Goal: Transaction & Acquisition: Purchase product/service

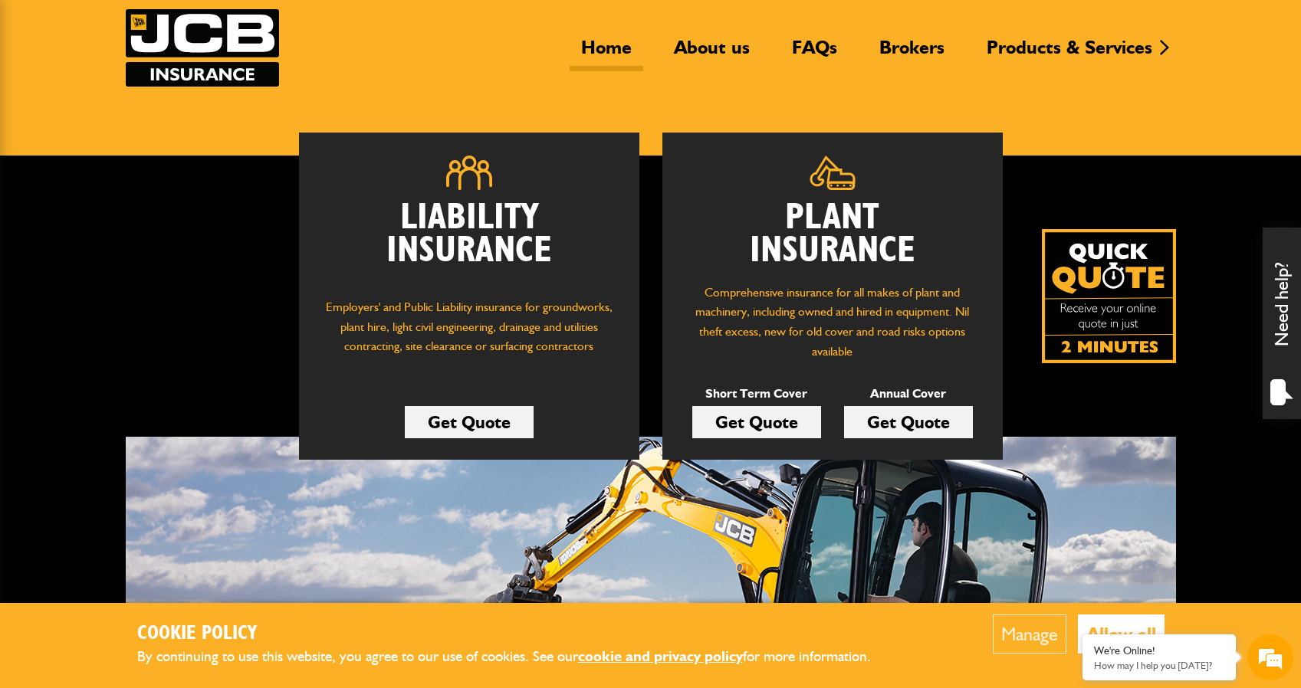
click at [794, 423] on link "Get Quote" at bounding box center [756, 422] width 129 height 32
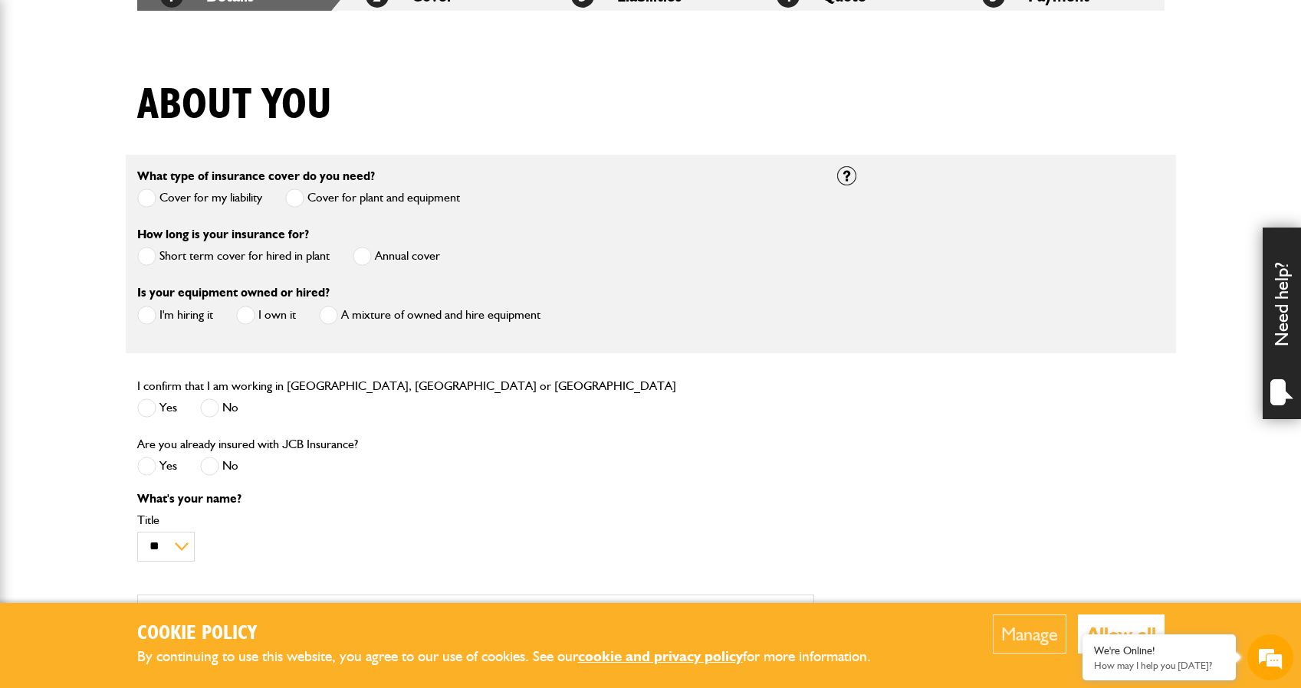
scroll to position [336, 0]
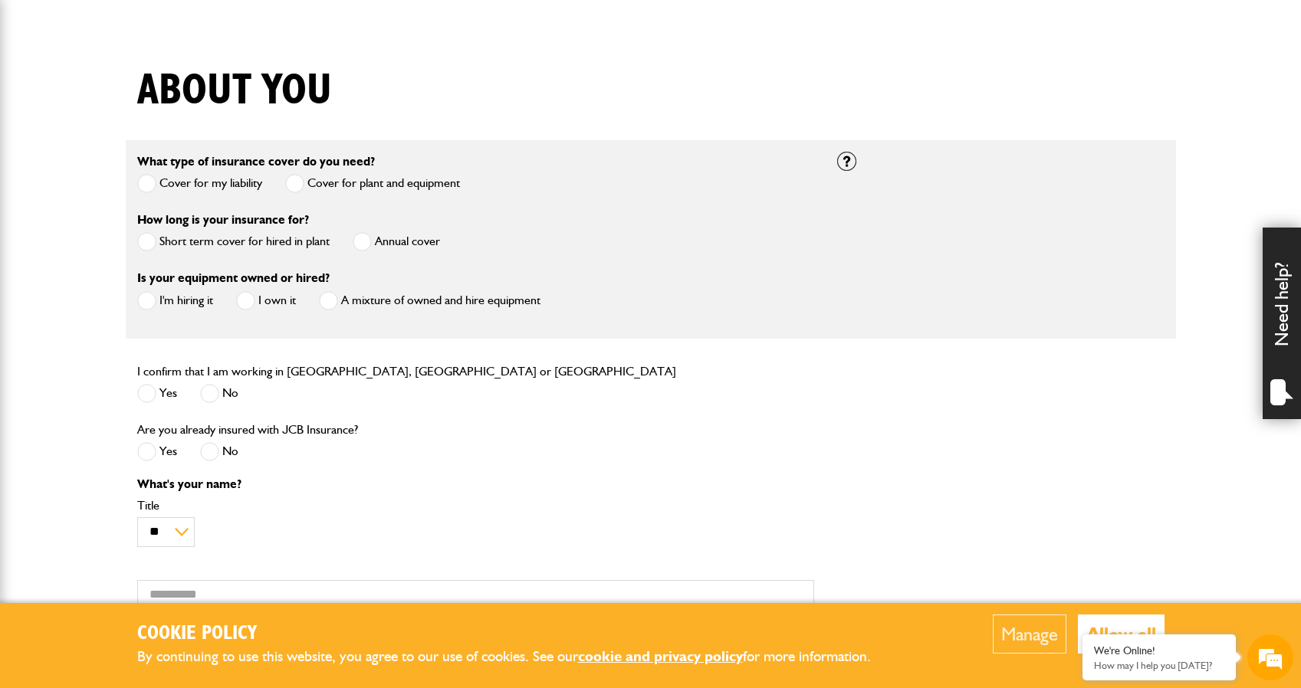
click at [1101, 620] on button "Allow all" at bounding box center [1121, 634] width 87 height 39
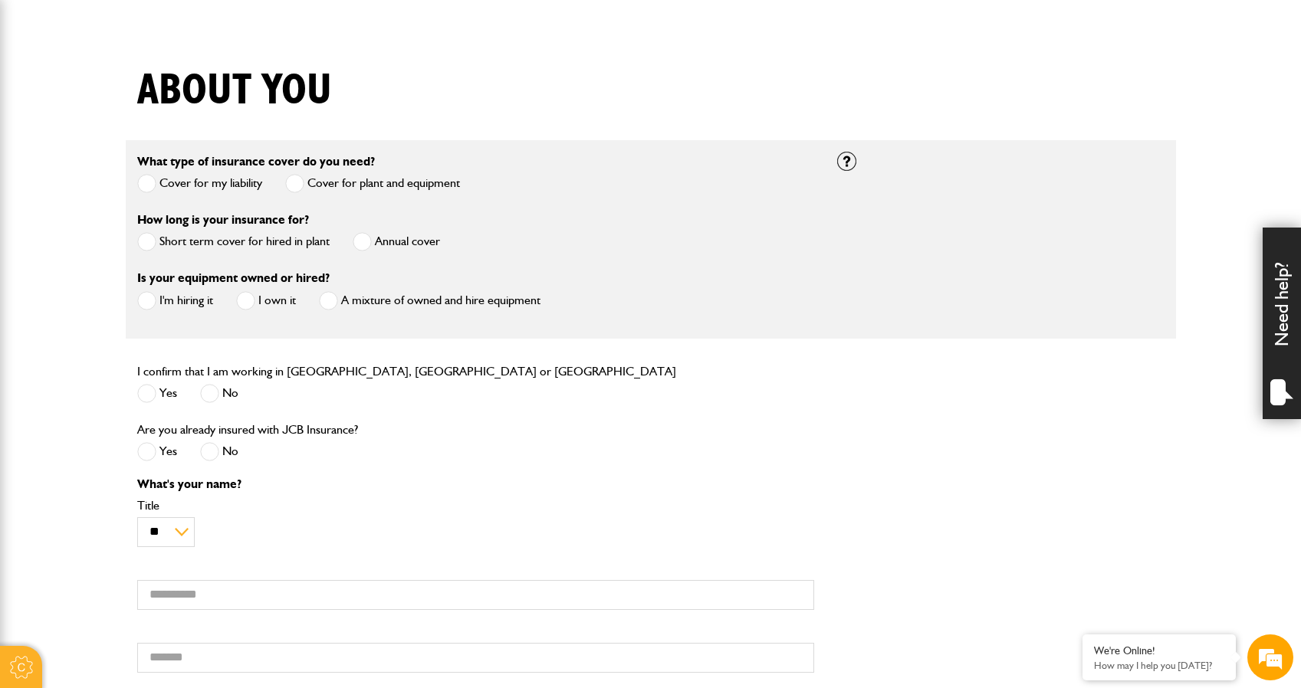
click at [212, 455] on span at bounding box center [209, 451] width 19 height 19
click at [156, 398] on label "Yes" at bounding box center [157, 393] width 40 height 19
click at [202, 302] on label "I'm hiring it" at bounding box center [175, 300] width 76 height 19
click at [229, 244] on label "Short term cover for hired in plant" at bounding box center [233, 241] width 192 height 19
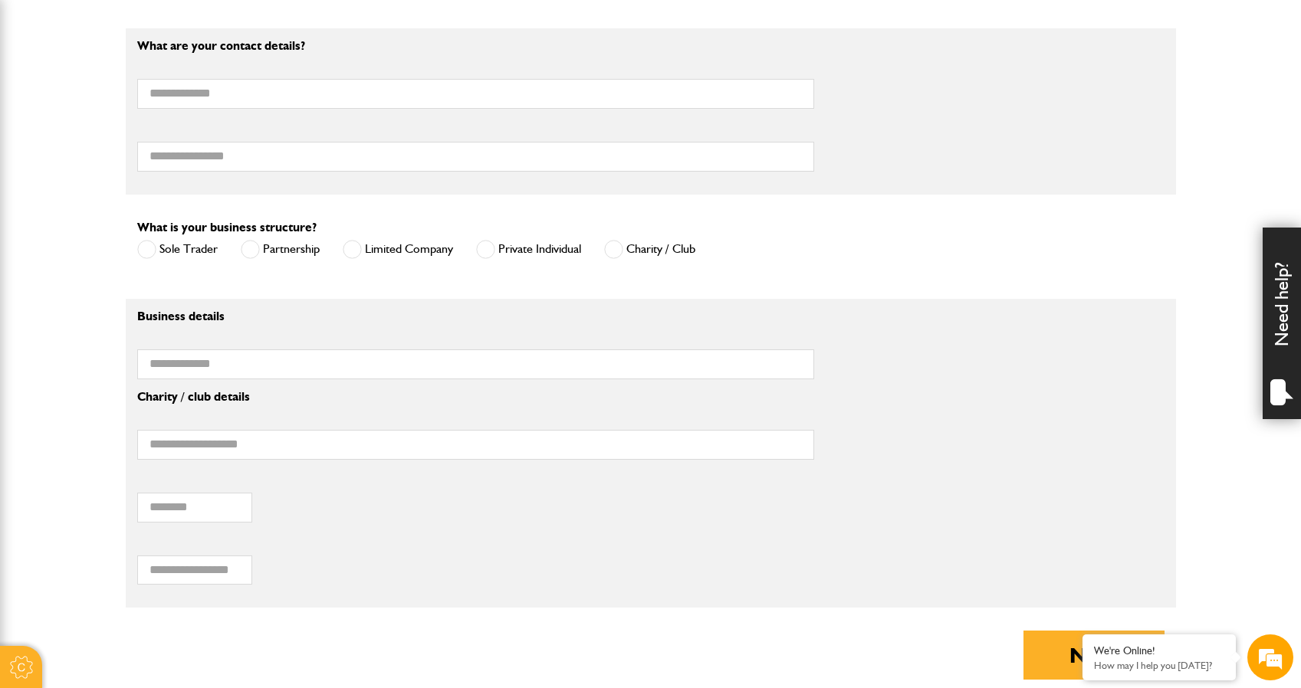
scroll to position [908, 0]
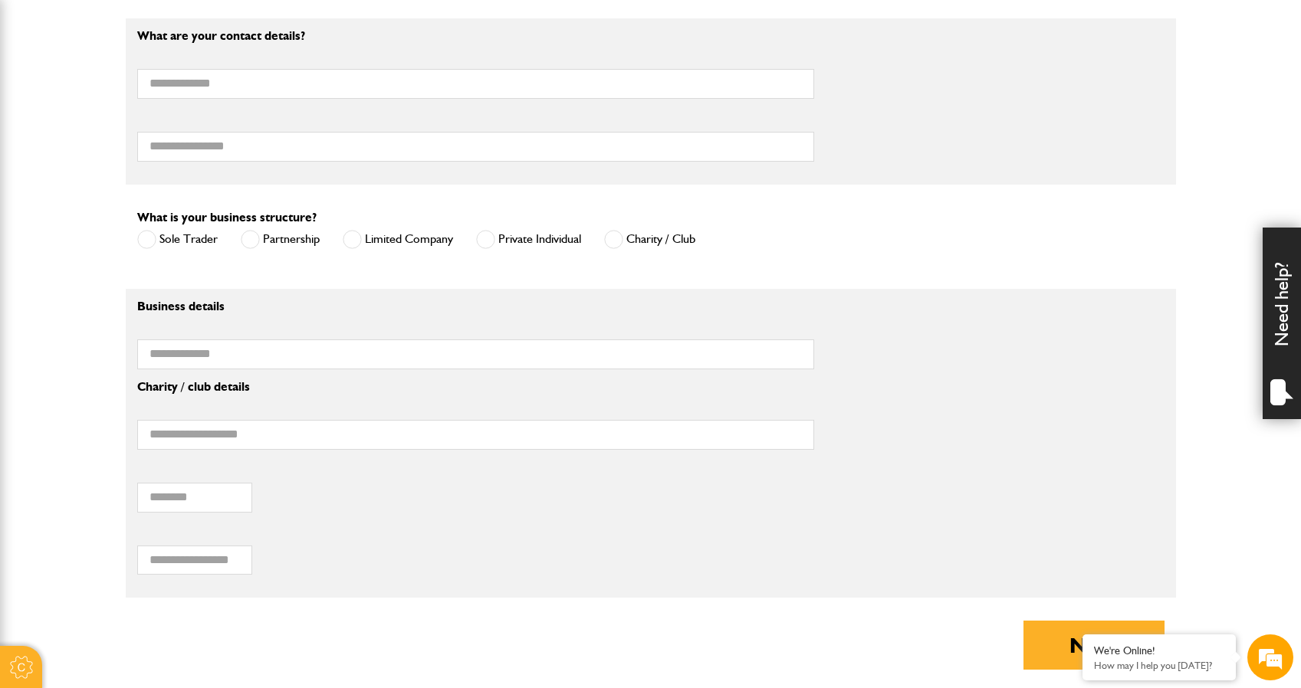
click at [430, 244] on label "Limited Company" at bounding box center [398, 239] width 110 height 19
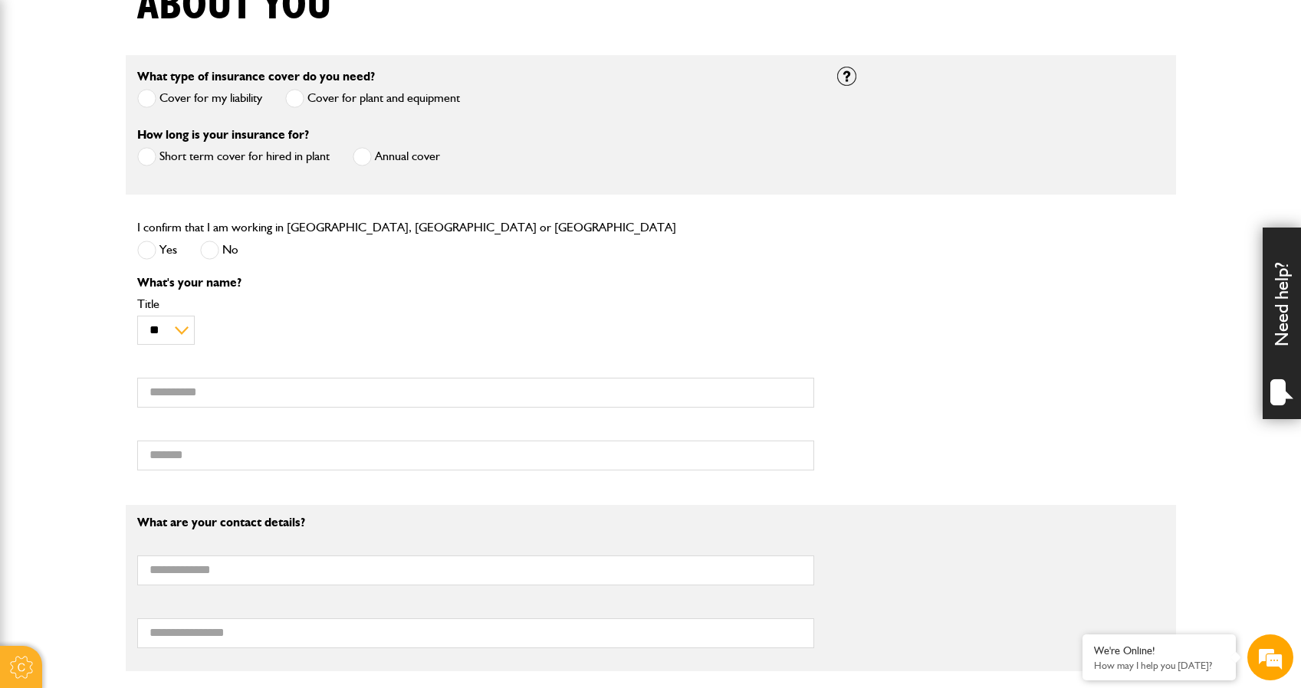
scroll to position [0, 0]
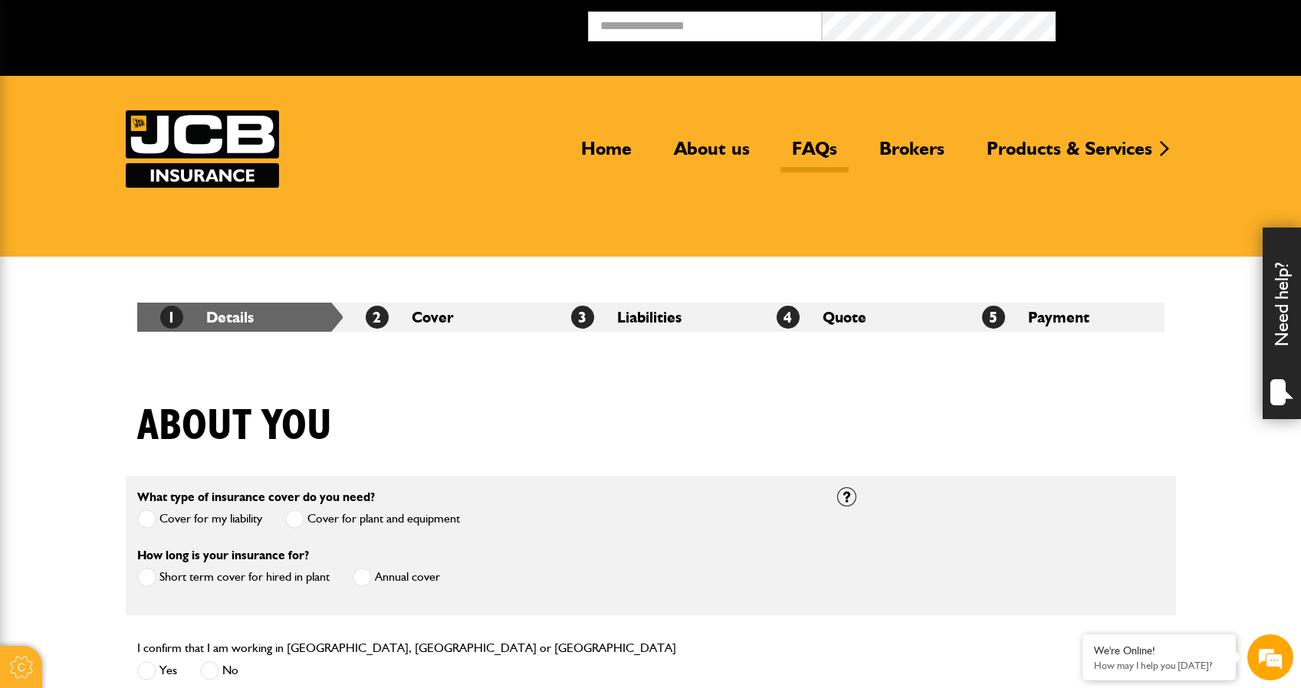
click at [802, 143] on link "FAQs" at bounding box center [814, 154] width 68 height 35
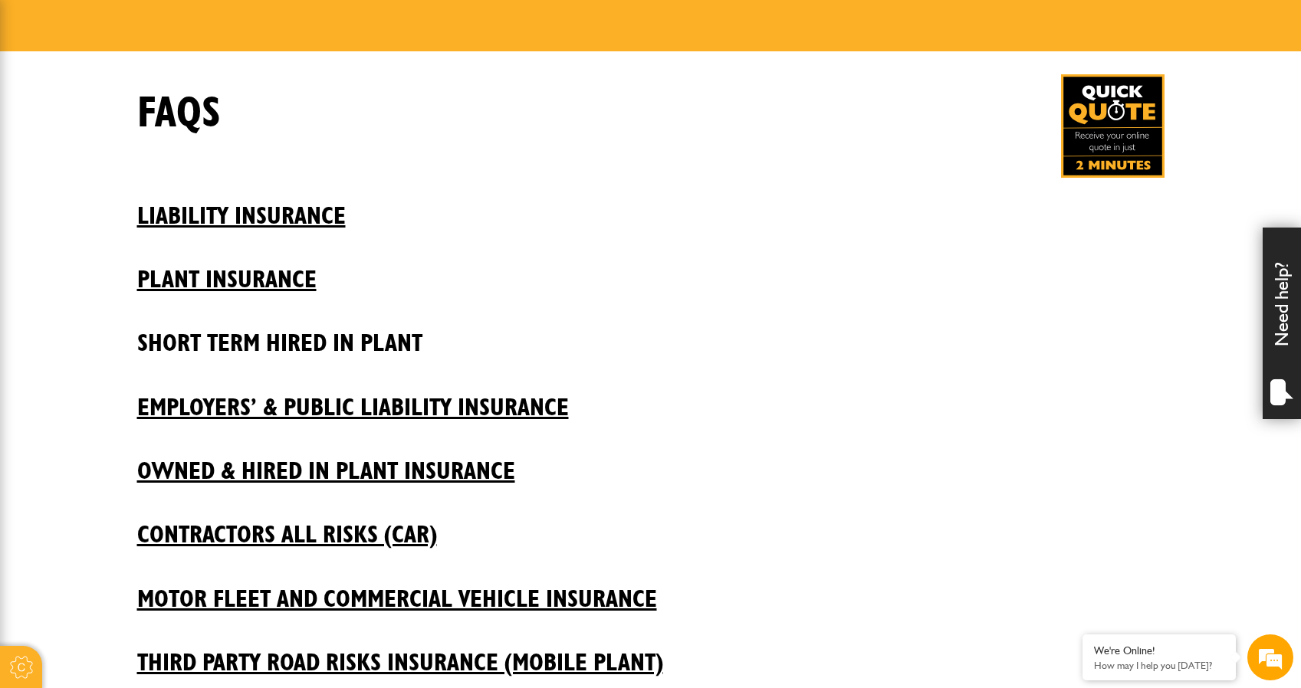
scroll to position [207, 0]
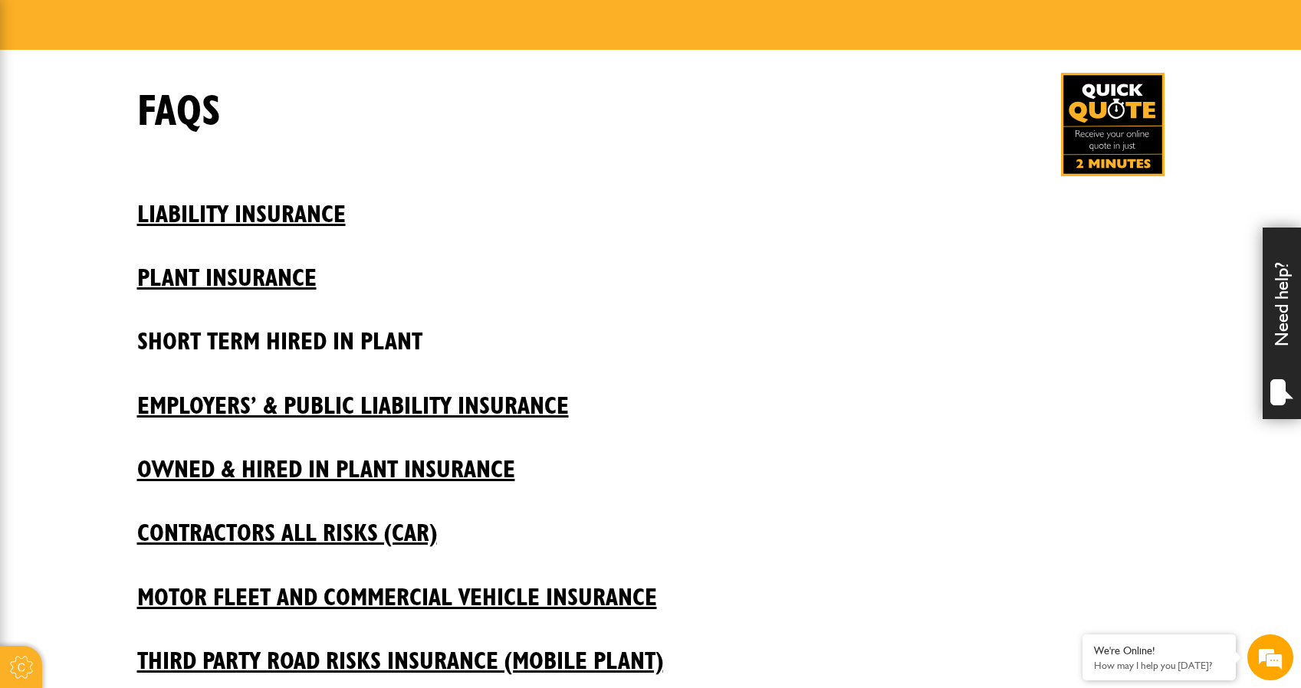
click at [256, 346] on h2 "Short Term Hired In Plant" at bounding box center [650, 330] width 1027 height 52
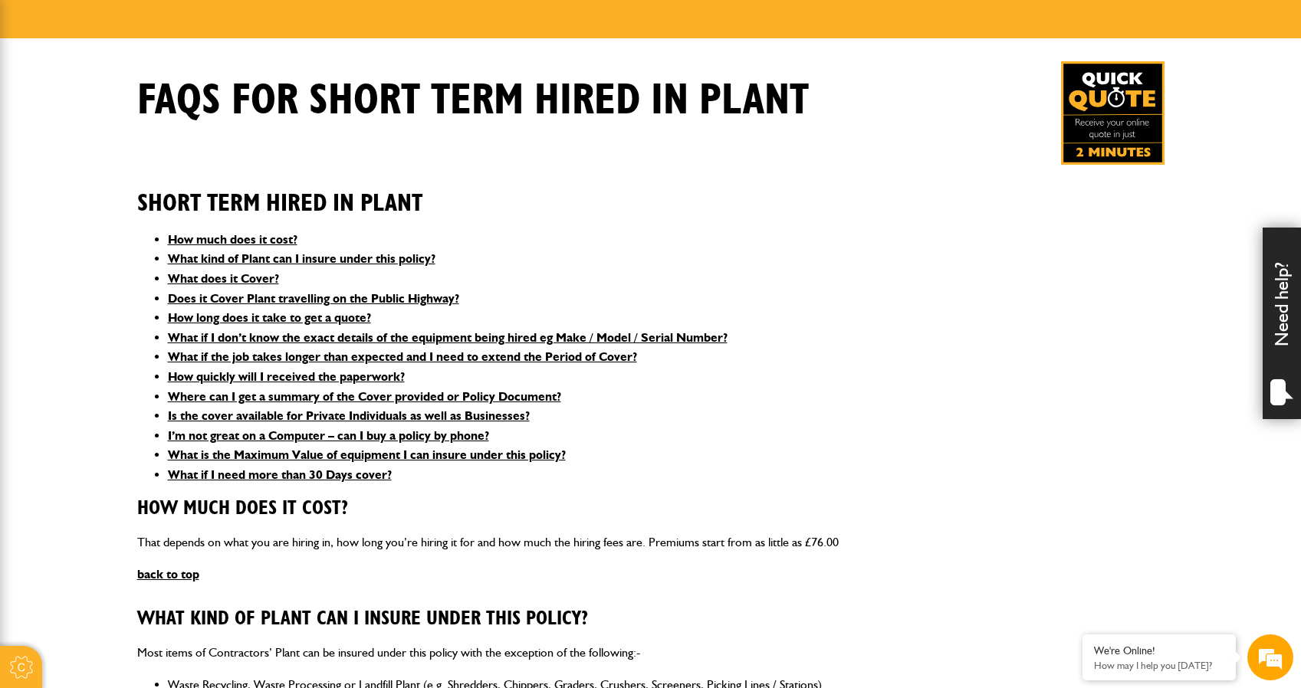
scroll to position [222, 0]
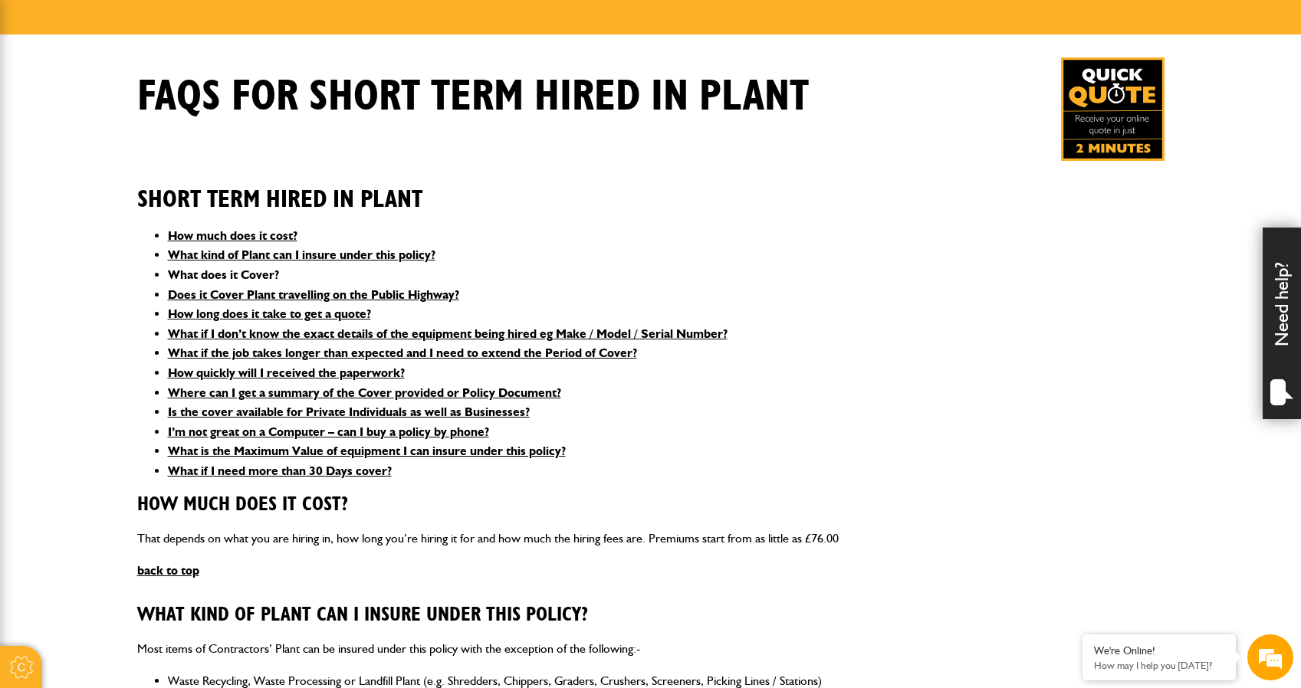
click at [258, 275] on link "What does it Cover?" at bounding box center [223, 275] width 111 height 15
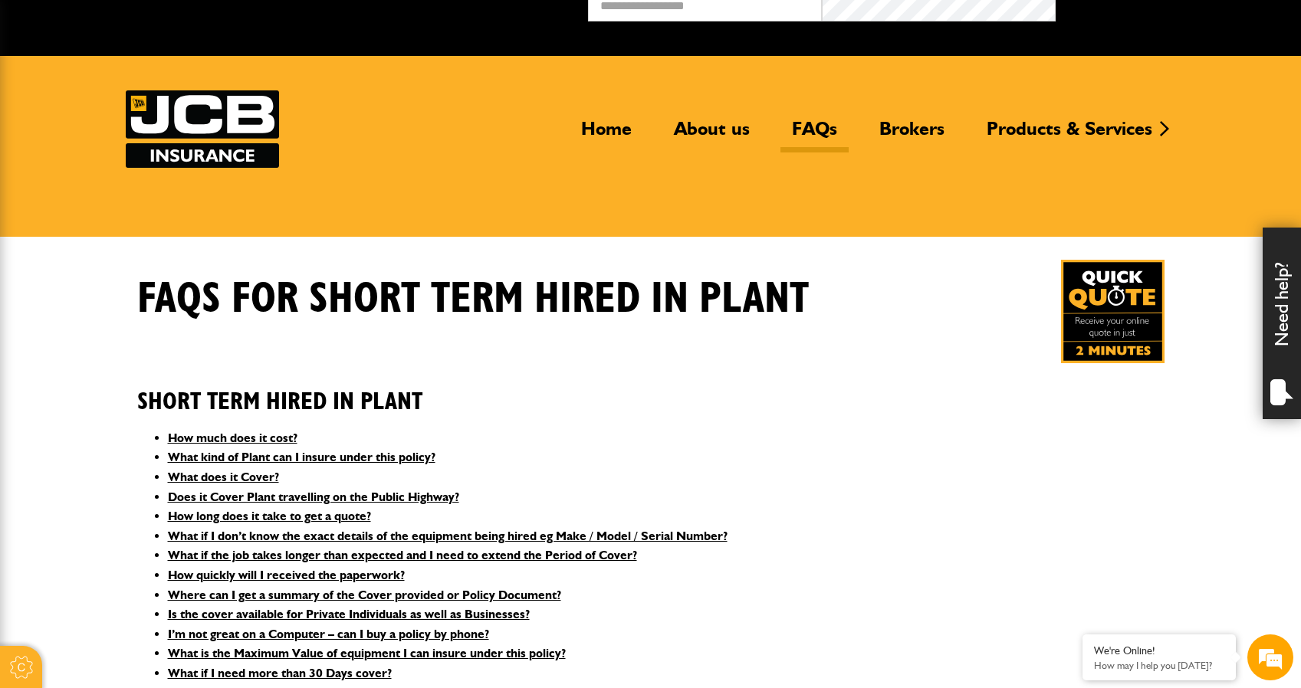
scroll to position [0, 0]
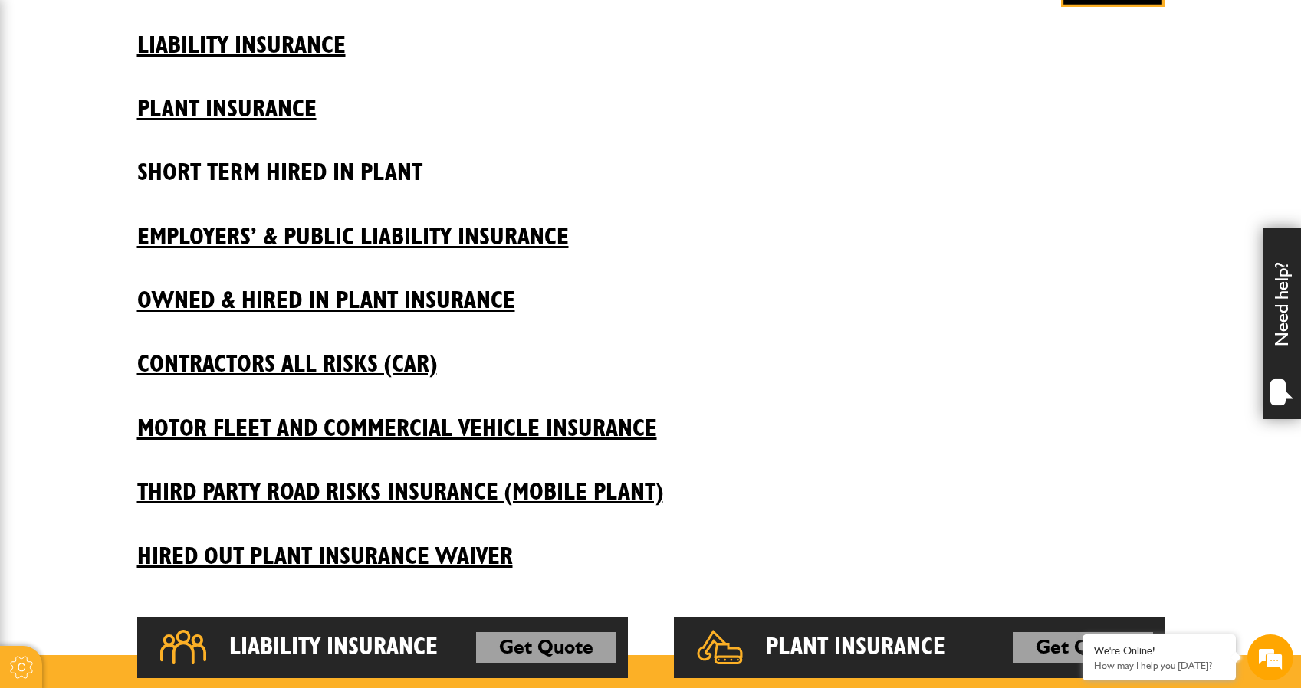
click at [399, 167] on h2 "Short Term Hired In Plant" at bounding box center [650, 161] width 1027 height 52
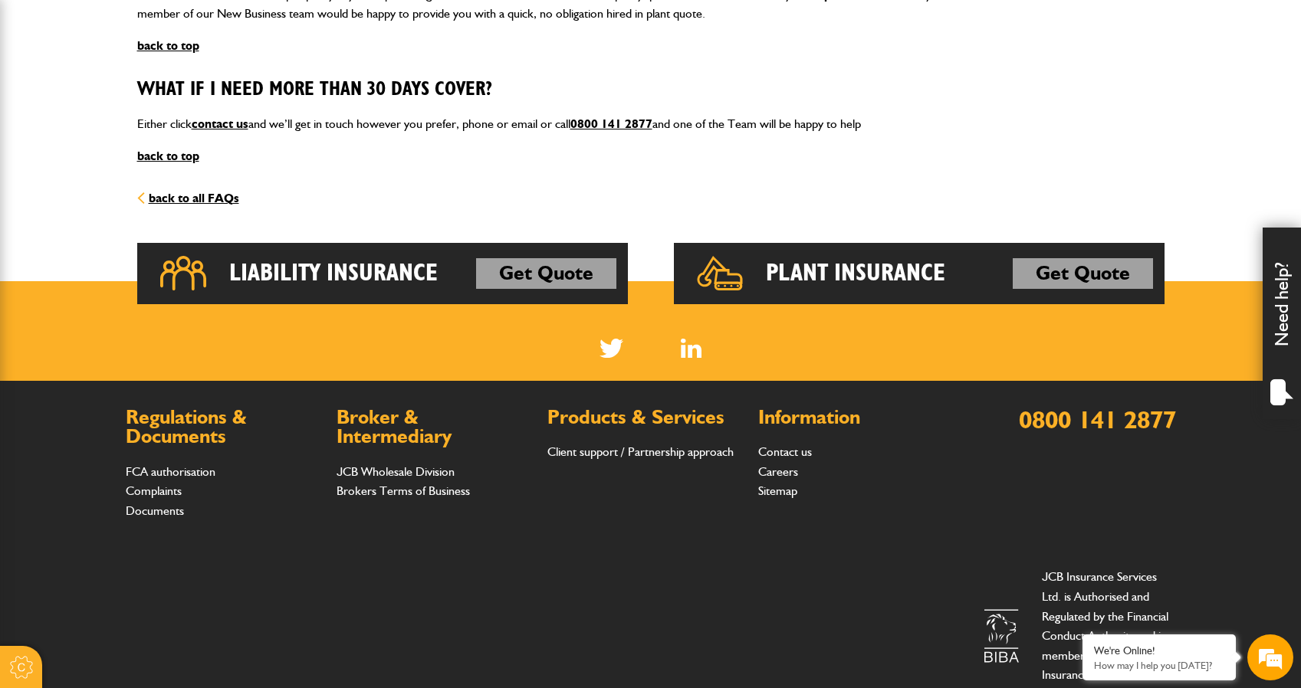
scroll to position [2272, 0]
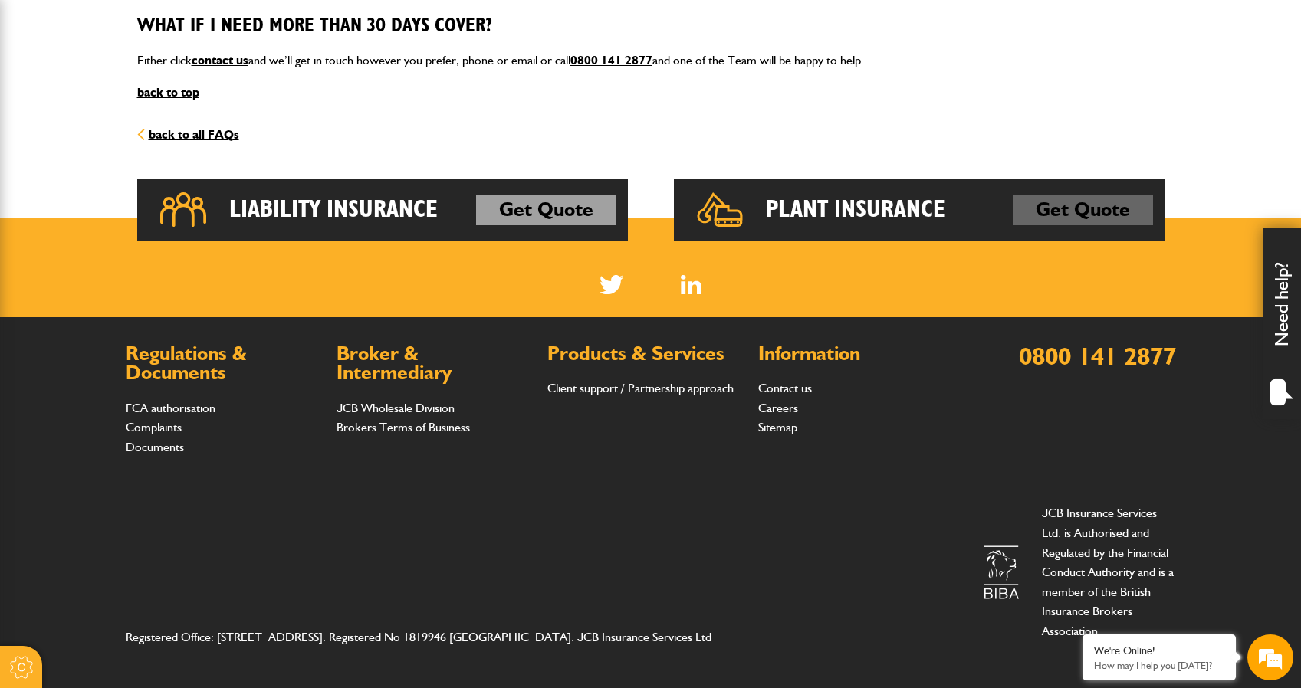
click at [1082, 210] on link "Get Quote" at bounding box center [1083, 210] width 140 height 31
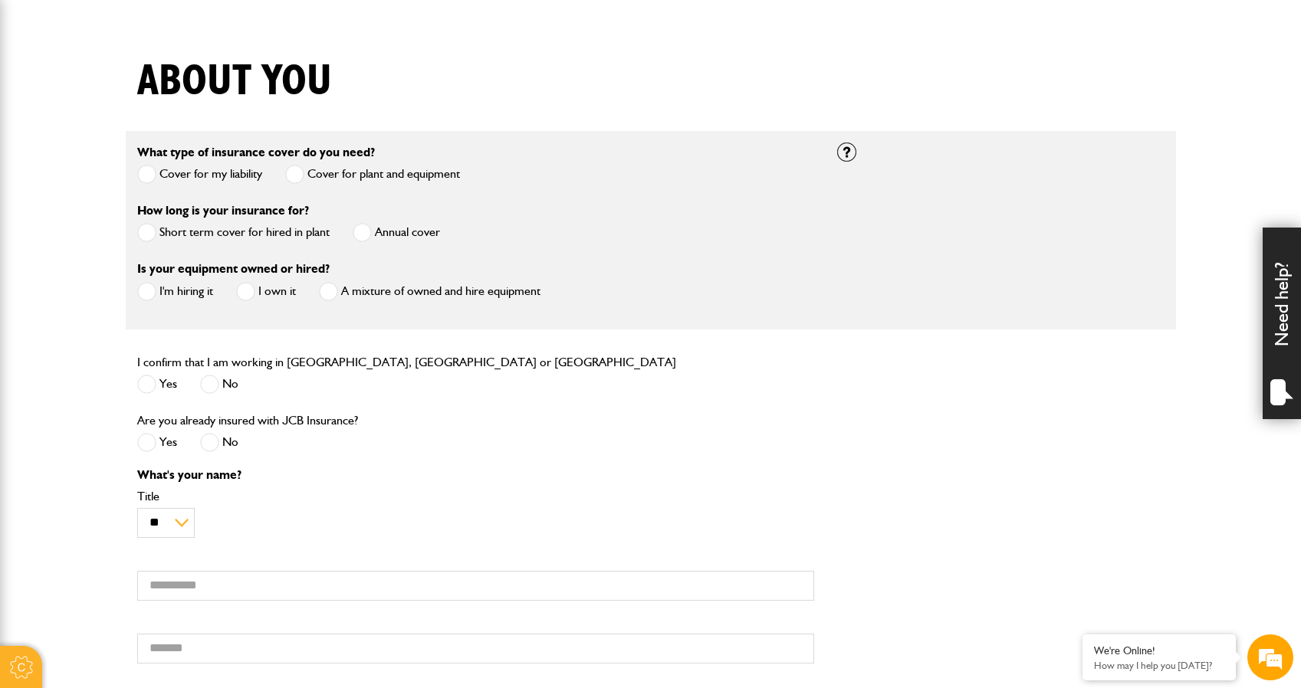
scroll to position [372, 0]
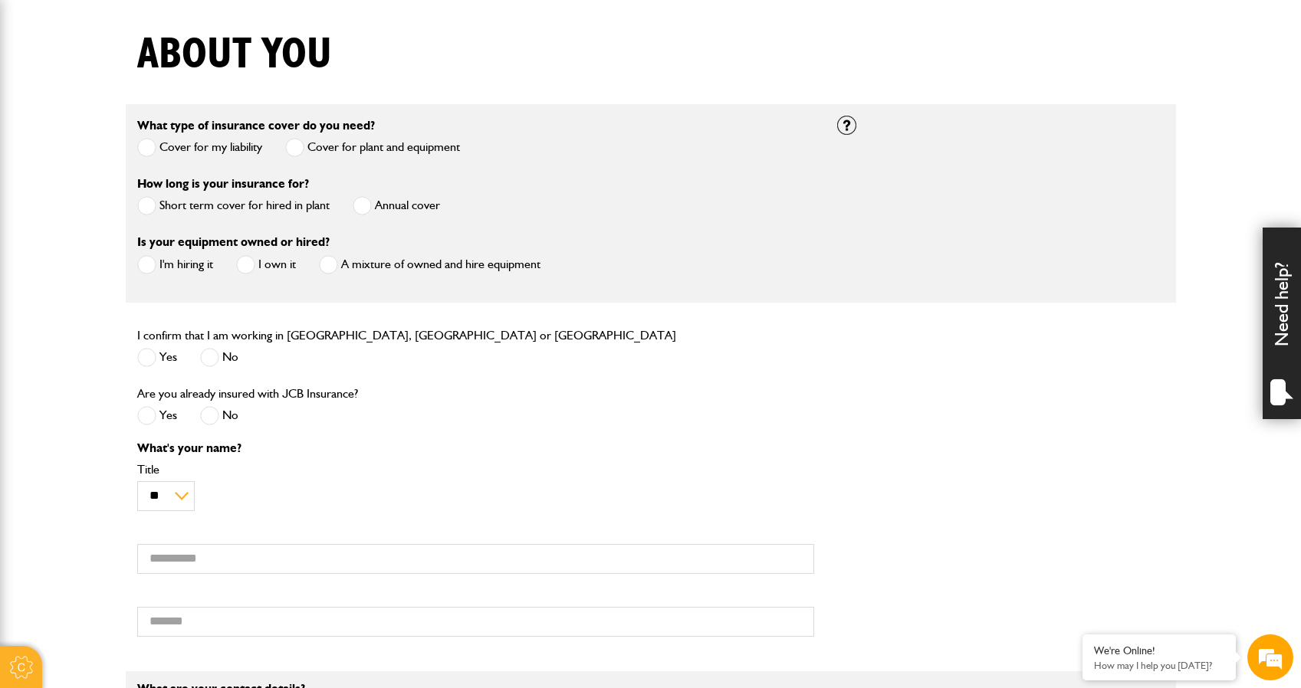
click at [299, 203] on label "Short term cover for hired in plant" at bounding box center [233, 205] width 192 height 19
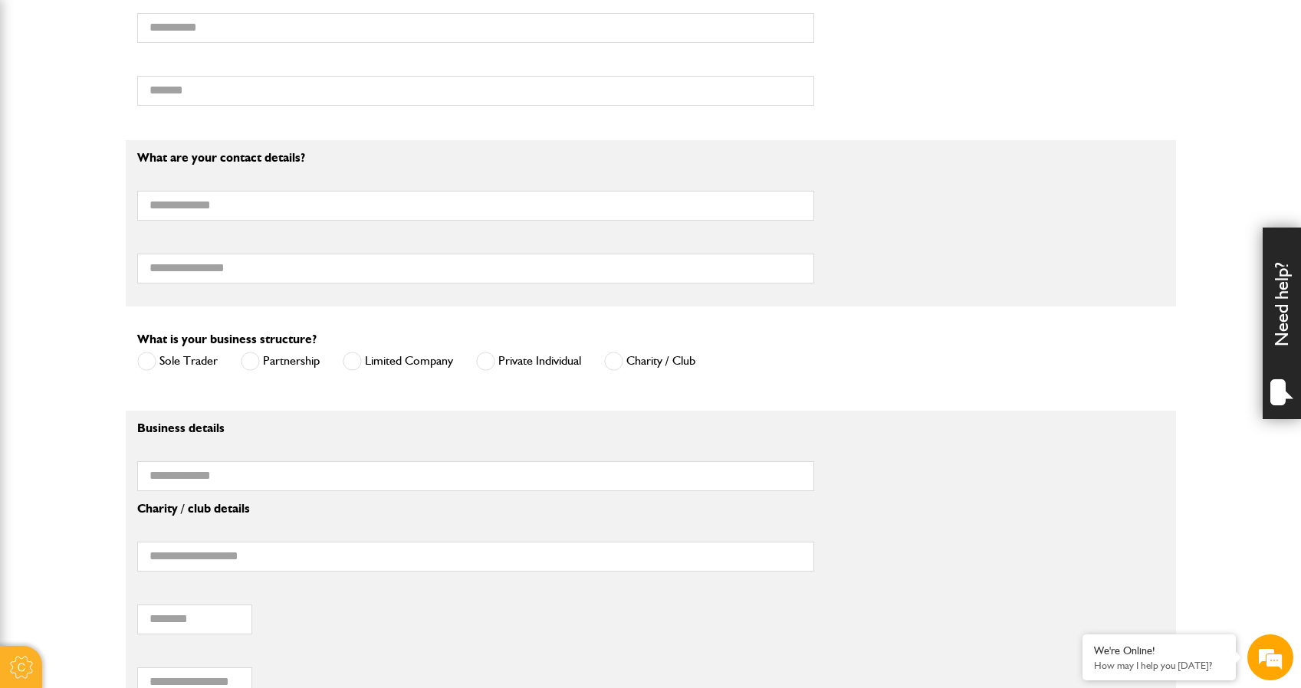
scroll to position [795, 0]
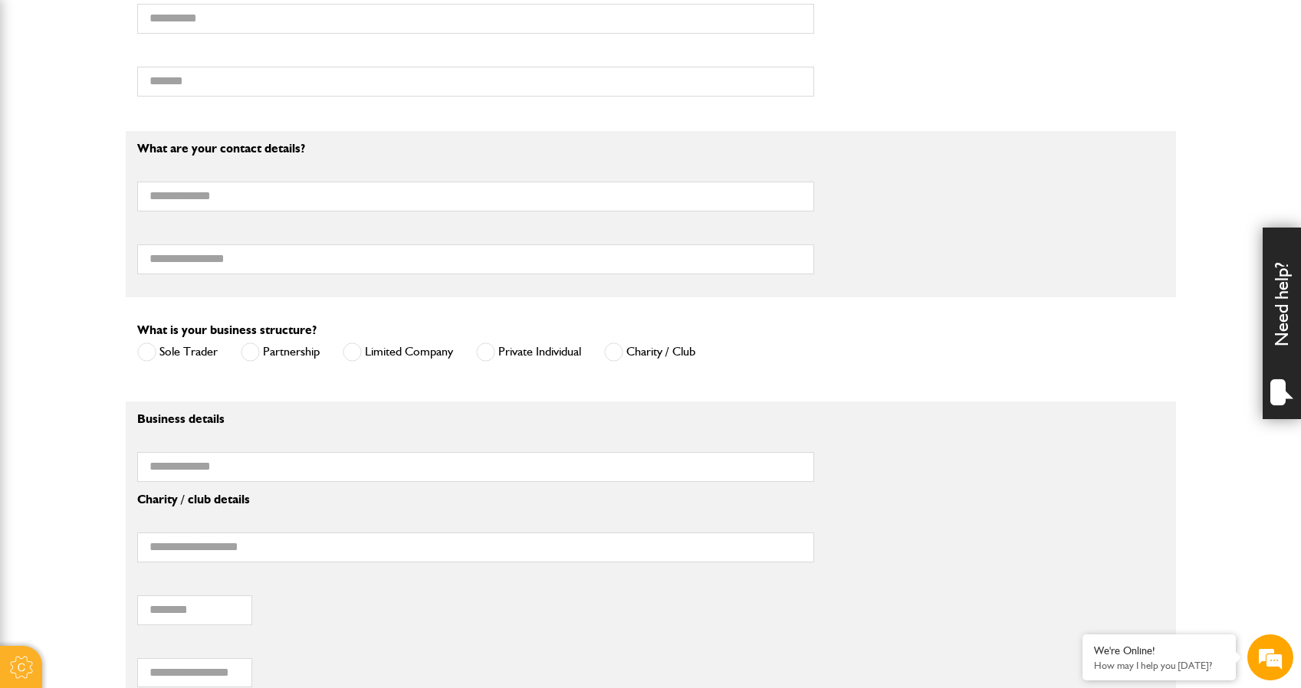
click at [415, 356] on label "Limited Company" at bounding box center [398, 352] width 110 height 19
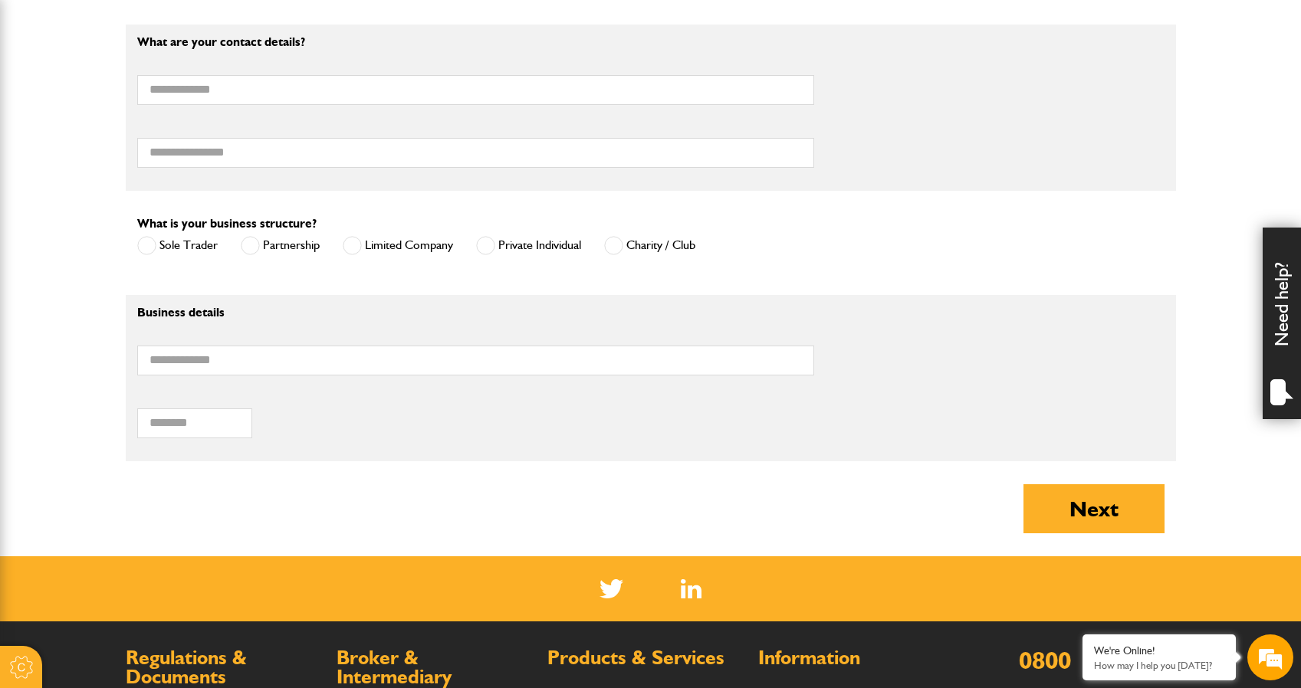
scroll to position [885, 0]
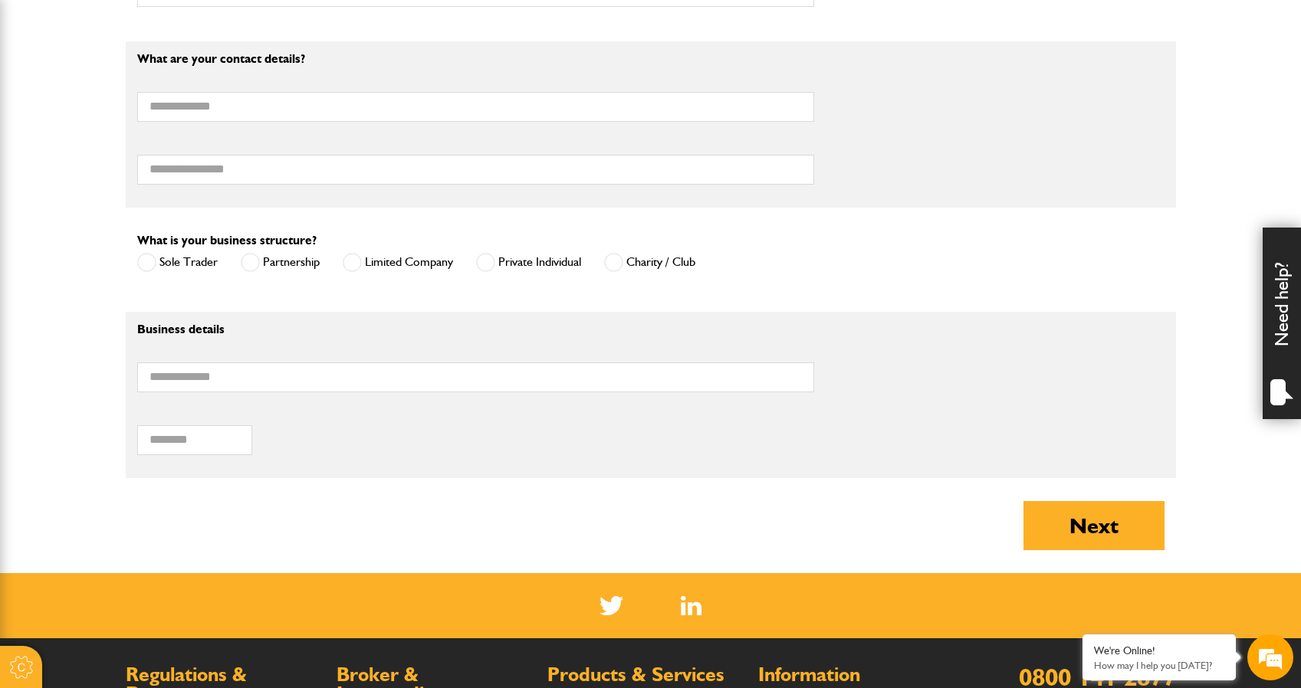
click at [556, 264] on label "Private Individual" at bounding box center [528, 262] width 105 height 19
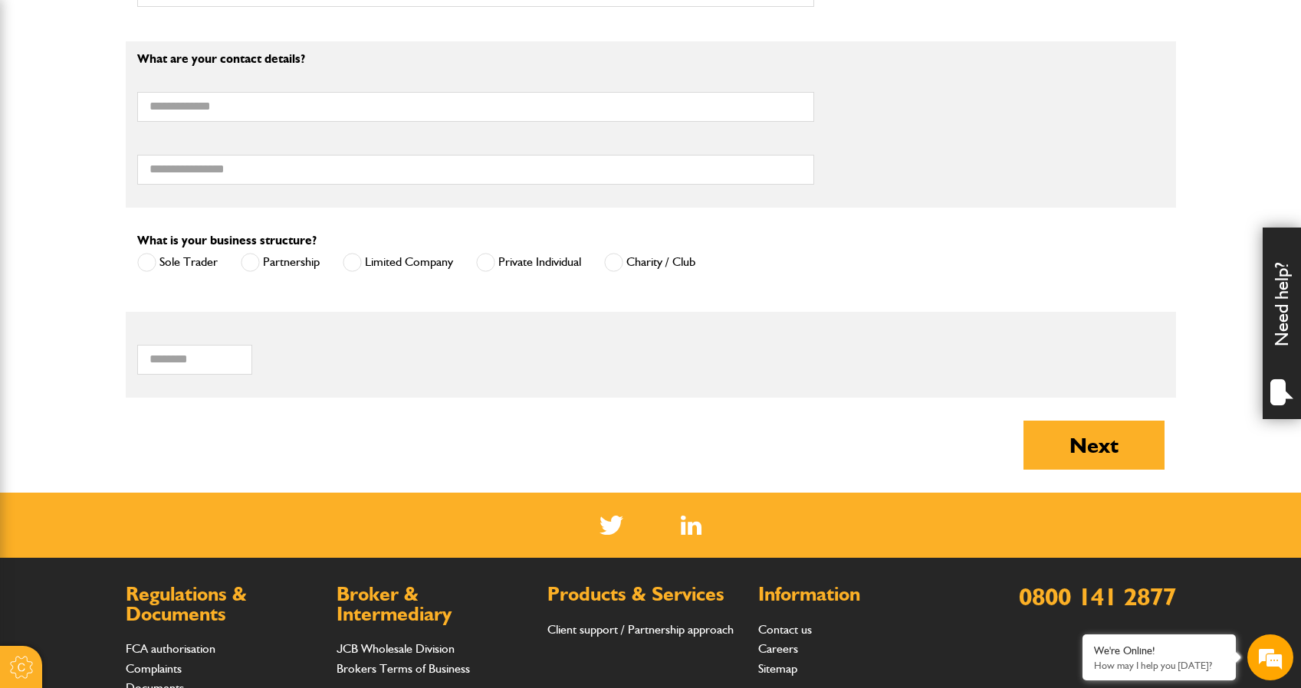
click at [441, 268] on label "Limited Company" at bounding box center [398, 262] width 110 height 19
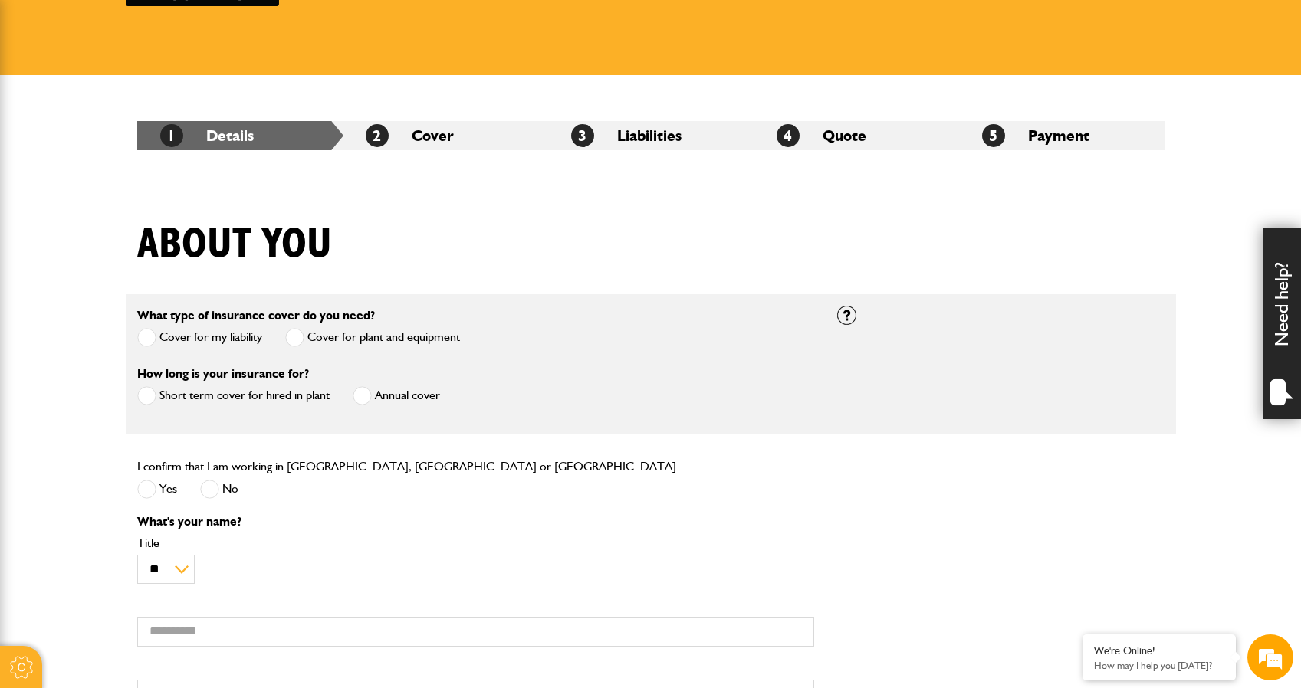
scroll to position [185, 0]
